Goal: Information Seeking & Learning: Learn about a topic

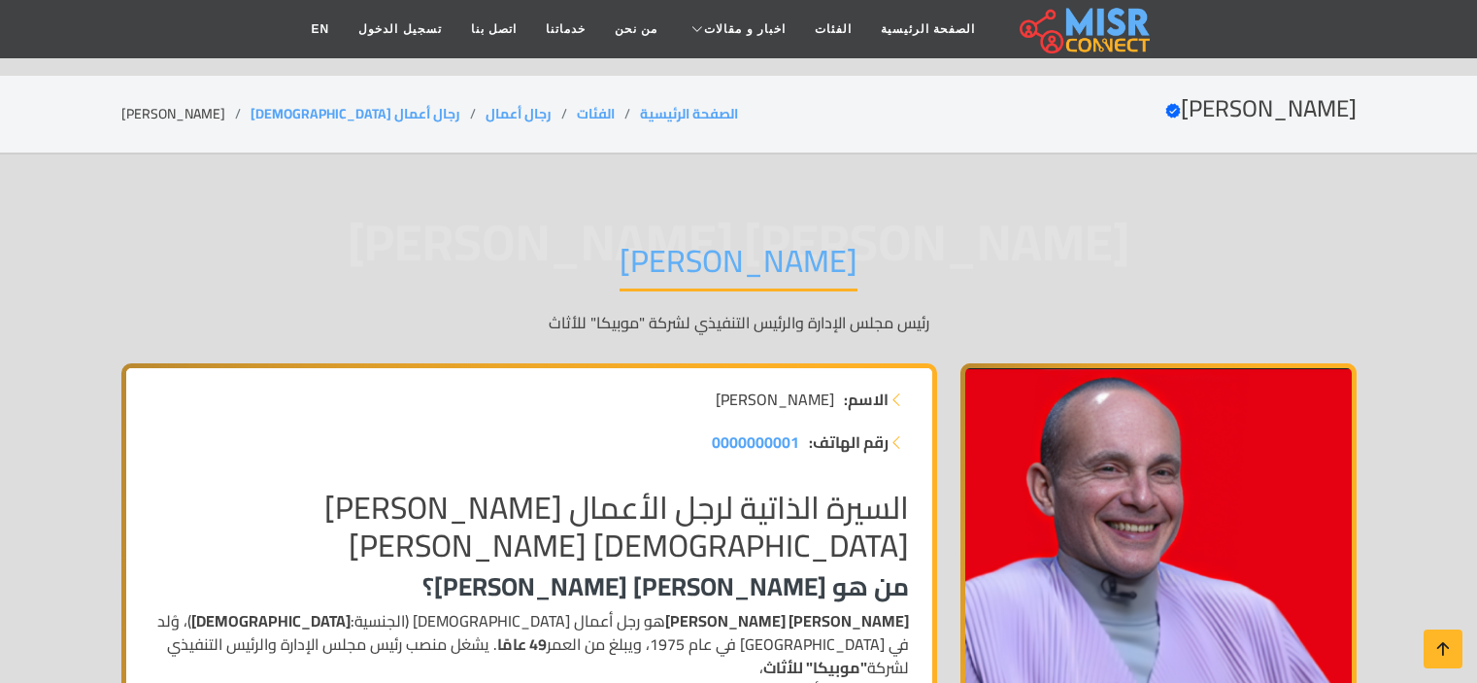
scroll to position [233, 0]
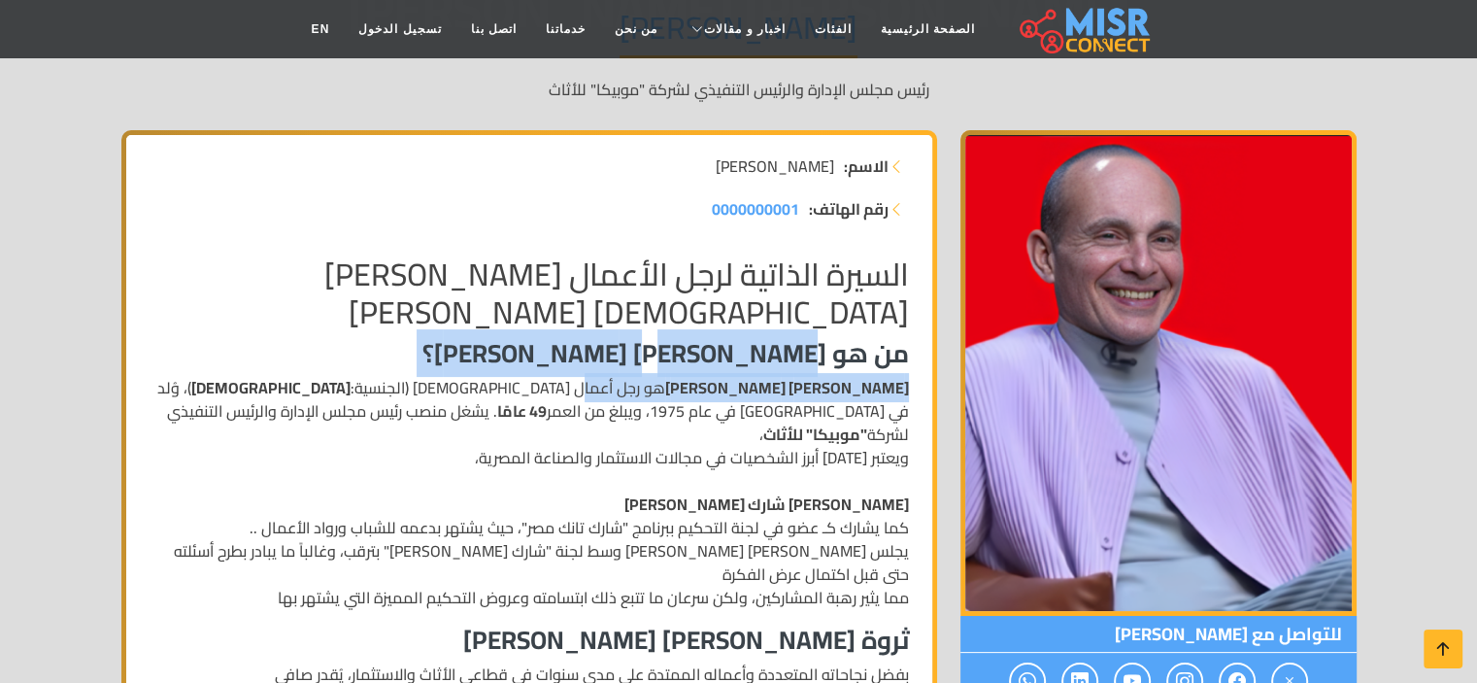
drag, startPoint x: 793, startPoint y: 362, endPoint x: 669, endPoint y: 378, distance: 125.3
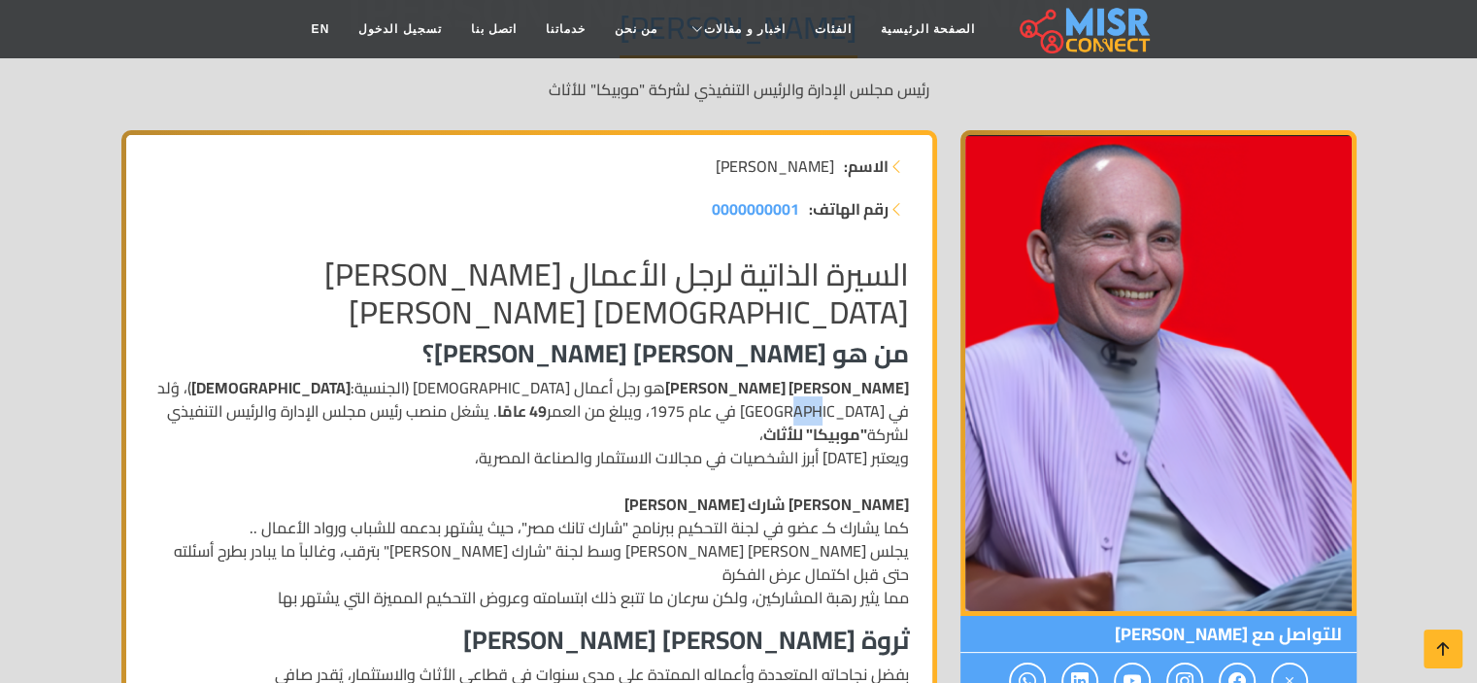
drag, startPoint x: 386, startPoint y: 378, endPoint x: 369, endPoint y: 389, distance: 20.2
click at [369, 389] on p "[PERSON_NAME] [PERSON_NAME] هو رجل أعمال [DEMOGRAPHIC_DATA] (الجنسية: [DEMOGRAP…" at bounding box center [529, 492] width 759 height 233
drag, startPoint x: 672, startPoint y: 408, endPoint x: 583, endPoint y: 400, distance: 89.7
click at [583, 400] on p "[PERSON_NAME] [PERSON_NAME] هو رجل أعمال [DEMOGRAPHIC_DATA] (الجنسية: [DEMOGRAP…" at bounding box center [529, 492] width 759 height 233
click at [763, 420] on strong ""موبيكا" للأثاث" at bounding box center [815, 434] width 104 height 29
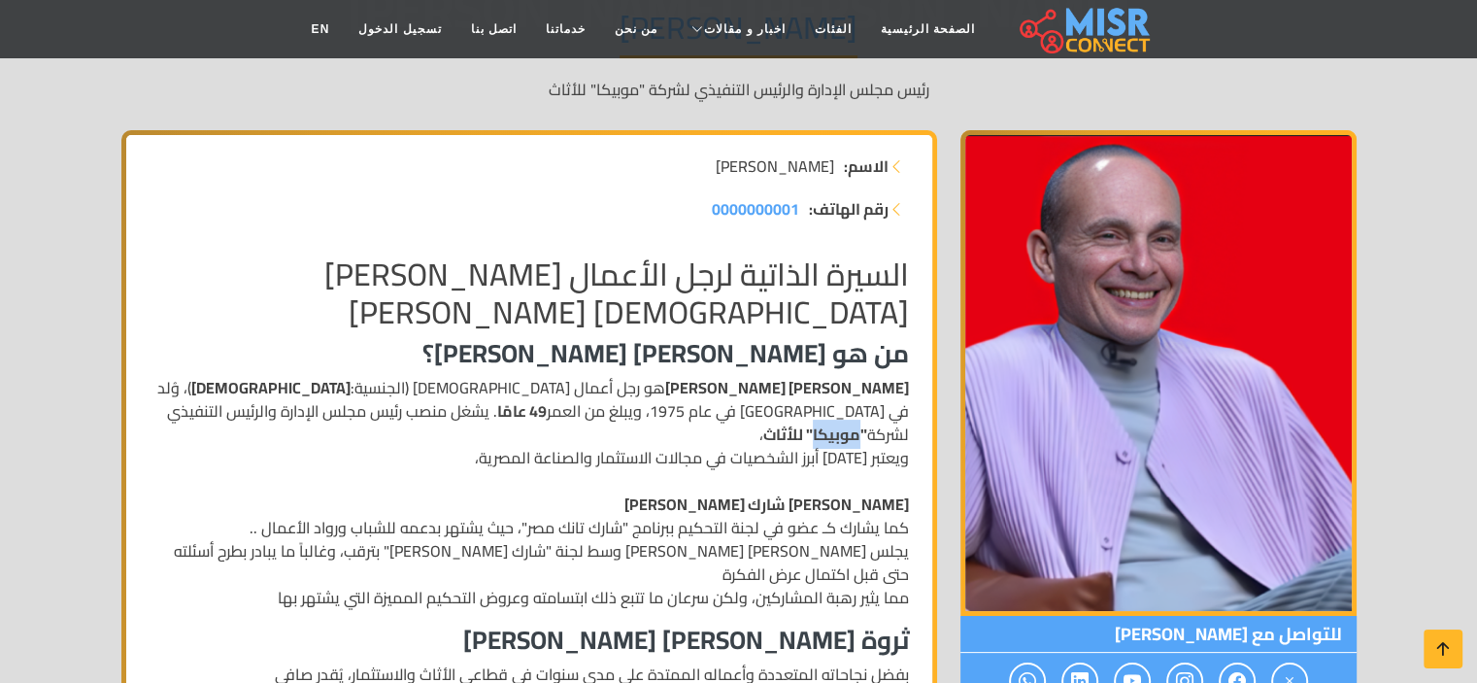
click at [763, 420] on strong ""موبيكا" للأثاث" at bounding box center [815, 434] width 104 height 29
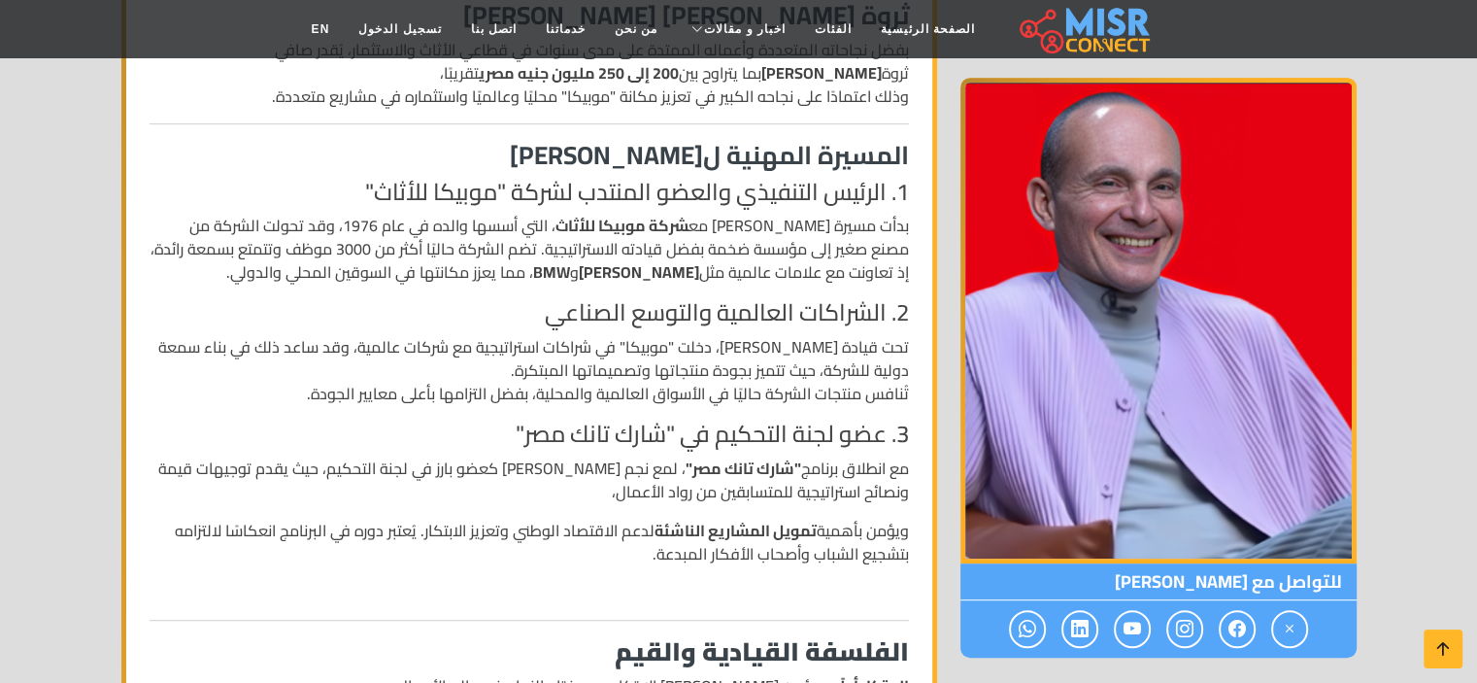
scroll to position [876, 0]
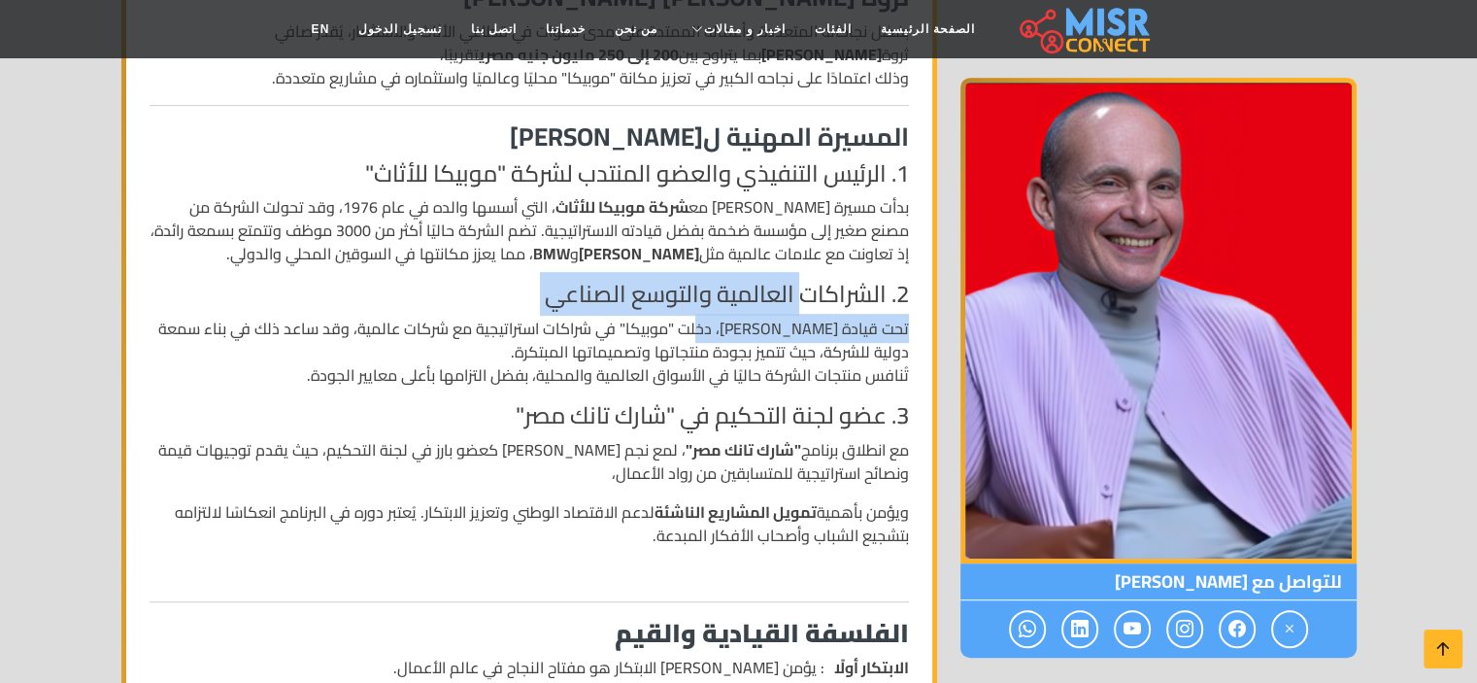
drag, startPoint x: 802, startPoint y: 249, endPoint x: 711, endPoint y: 282, distance: 97.1
click at [711, 282] on div "السيرة الذاتية لرجل الأعمال [PERSON_NAME][DEMOGRAPHIC_DATA] [PERSON_NAME] من هو…" at bounding box center [529, 637] width 783 height 2081
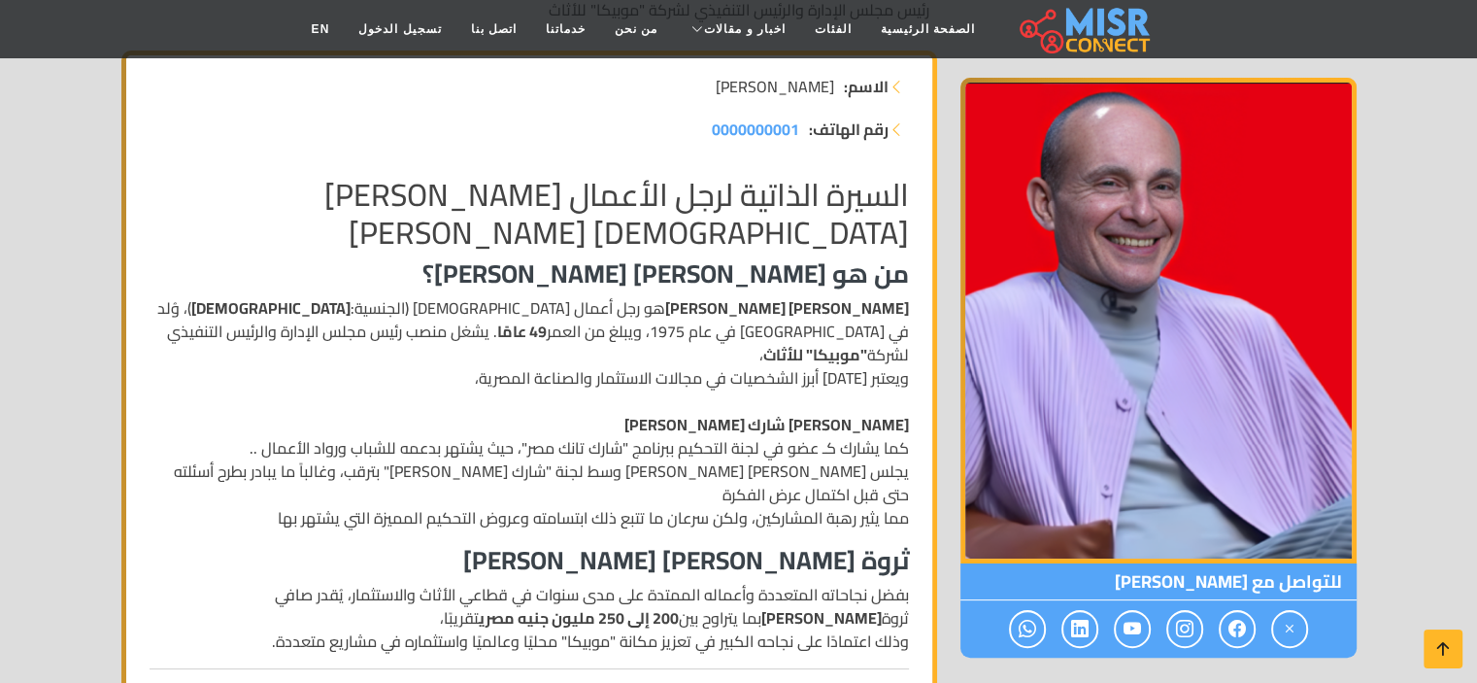
scroll to position [198, 0]
